Goal: Check status: Check status

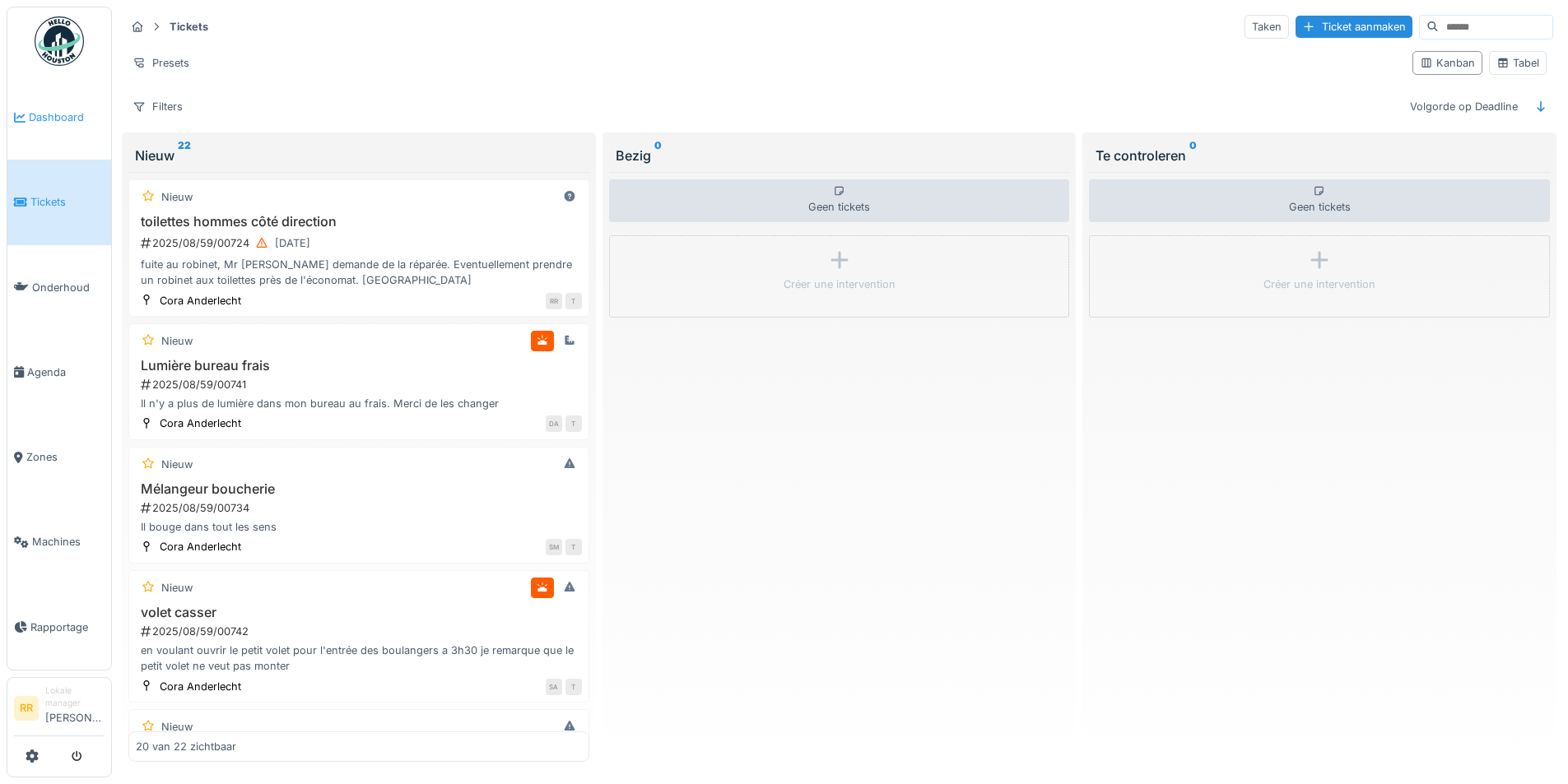
click at [54, 122] on span "Dashboard" at bounding box center [66, 117] width 76 height 16
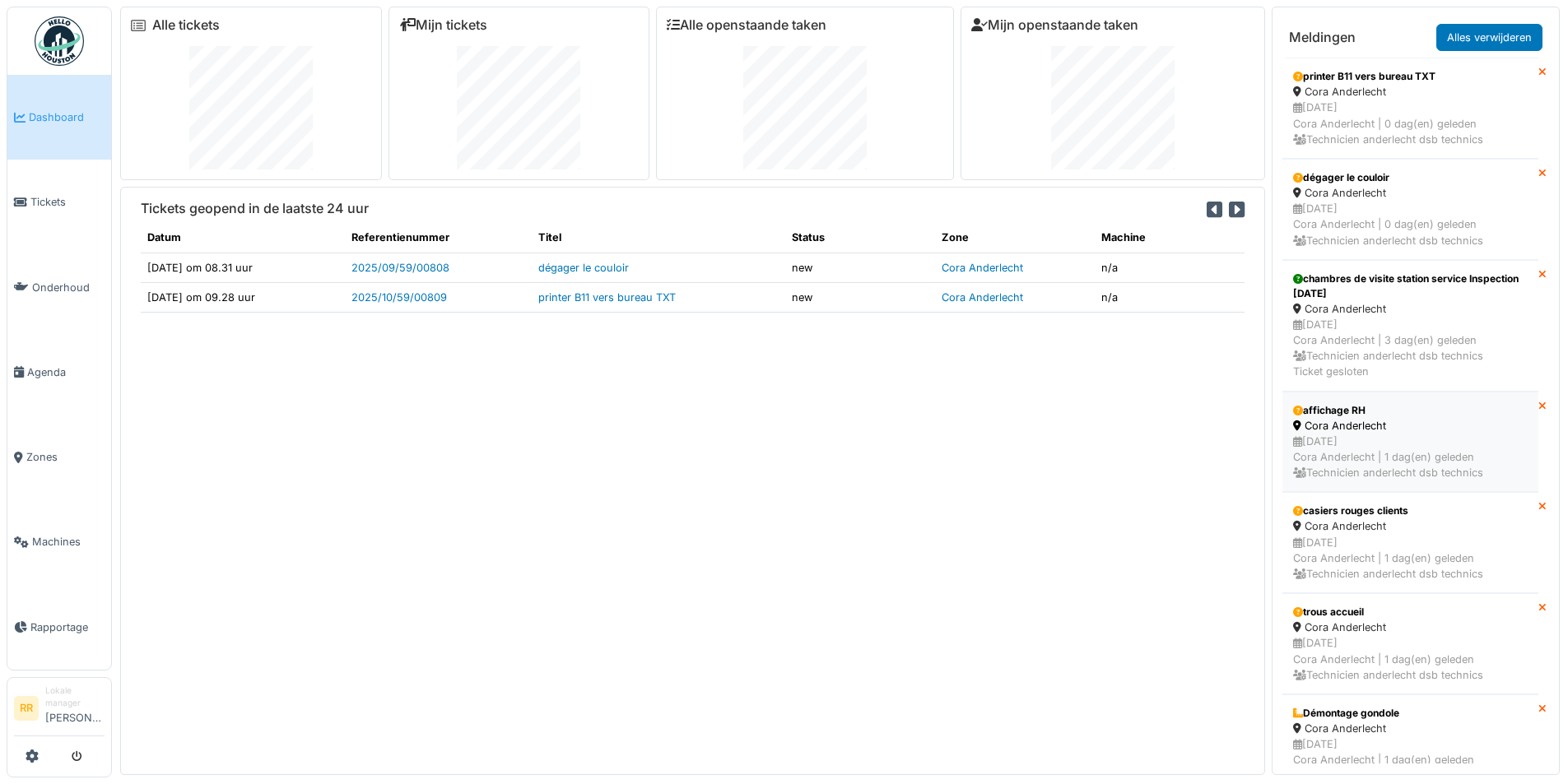
click at [1438, 436] on div "[DATE] [PERSON_NAME] | 1 dag(en) geleden Technicien anderlecht dsb technics" at bounding box center [1410, 457] width 235 height 47
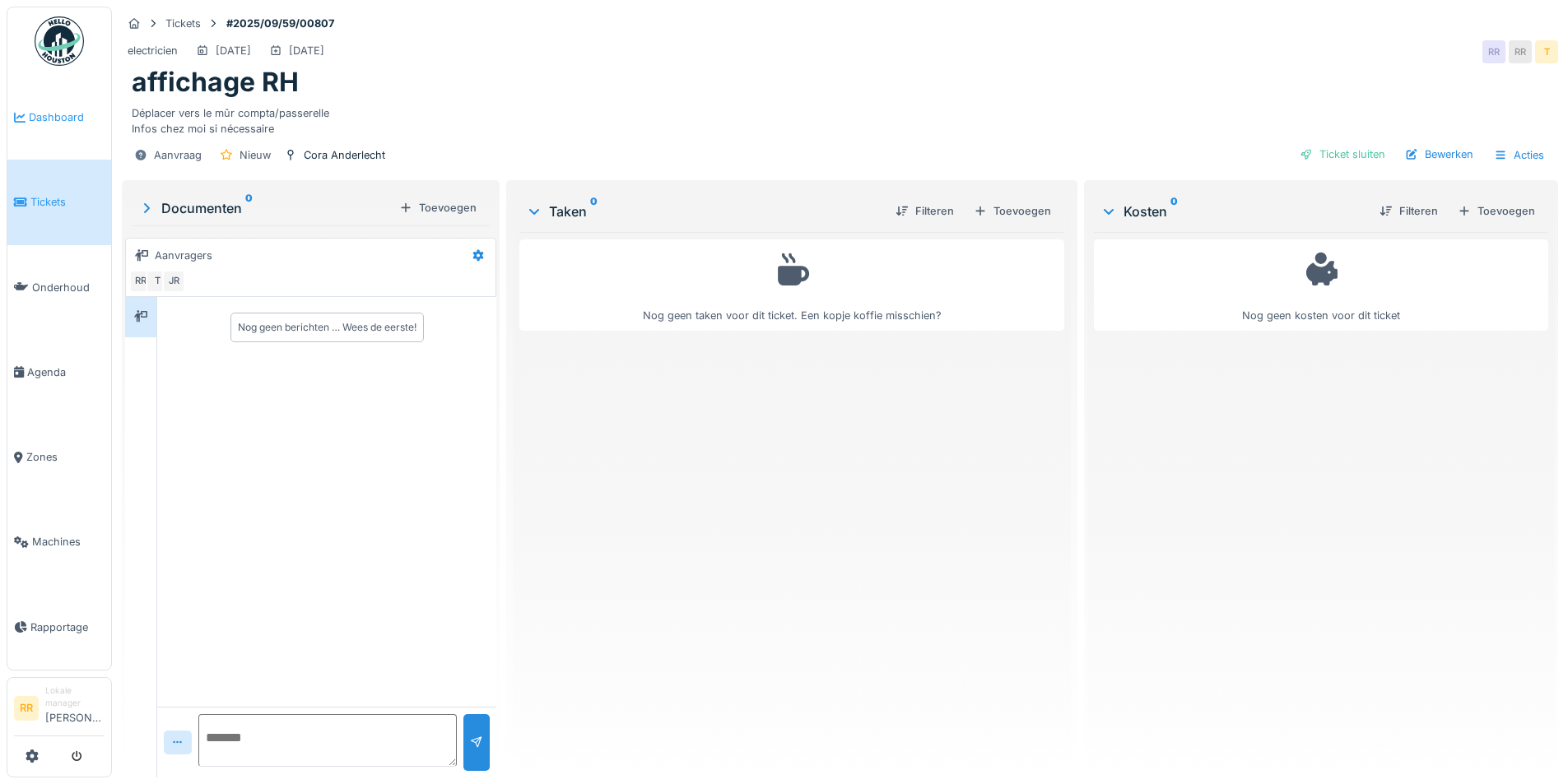
click at [84, 113] on span "Dashboard" at bounding box center [66, 117] width 76 height 16
